Goal: Check status: Check status

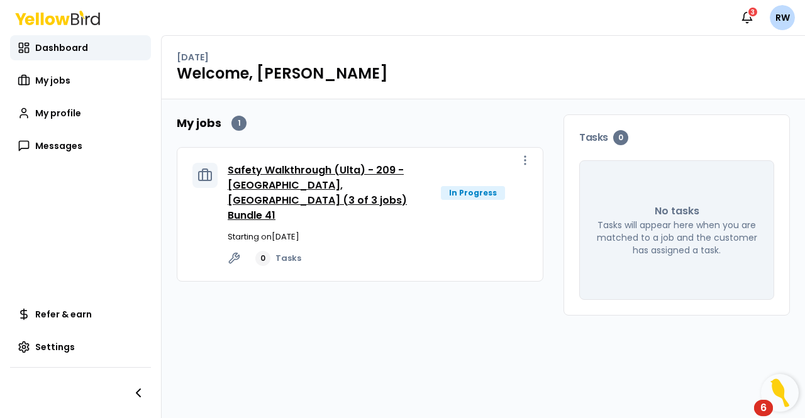
click at [349, 176] on link "Safety Walkthrough (Ulta) - 209 - [GEOGRAPHIC_DATA], [GEOGRAPHIC_DATA] (3 of 3 …" at bounding box center [317, 193] width 179 height 60
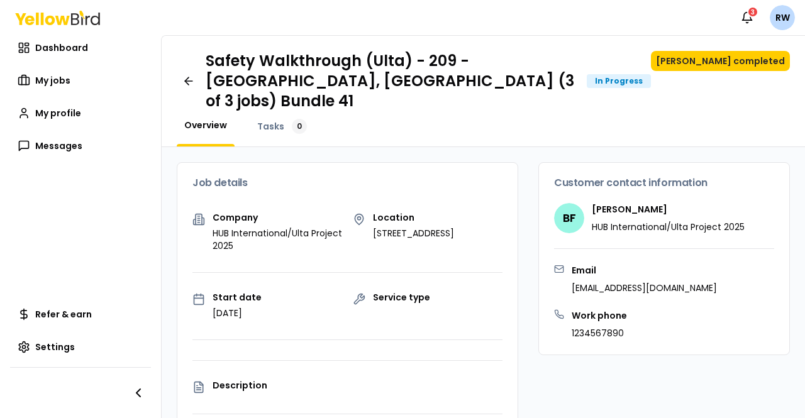
scroll to position [189, 0]
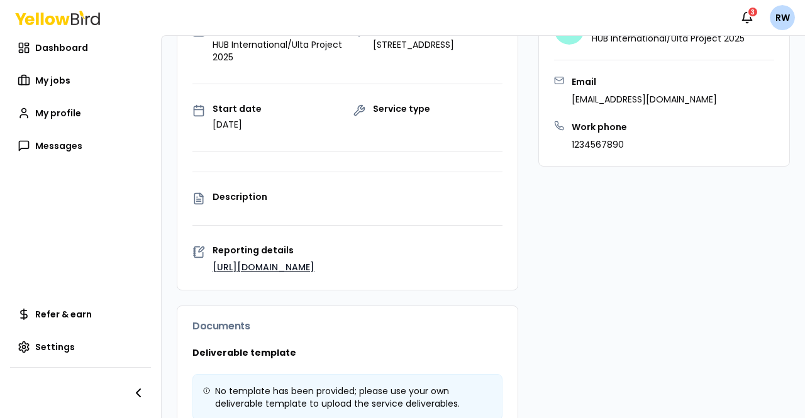
click at [248, 261] on link "[URL][DOMAIN_NAME]" at bounding box center [264, 267] width 102 height 13
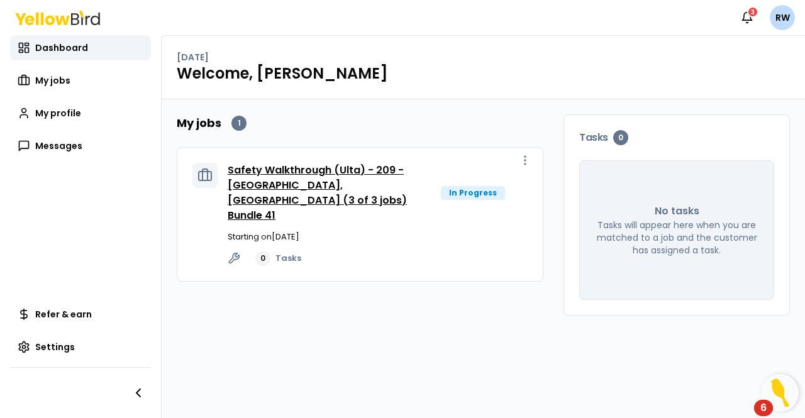
click at [311, 176] on link "Safety Walkthrough (Ulta) - 209 - [GEOGRAPHIC_DATA], [GEOGRAPHIC_DATA] (3 of 3 …" at bounding box center [317, 193] width 179 height 60
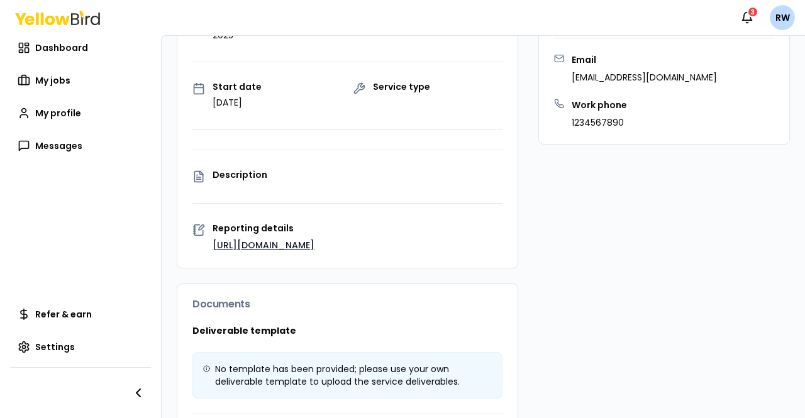
scroll to position [126, 0]
